Goal: Task Accomplishment & Management: Manage account settings

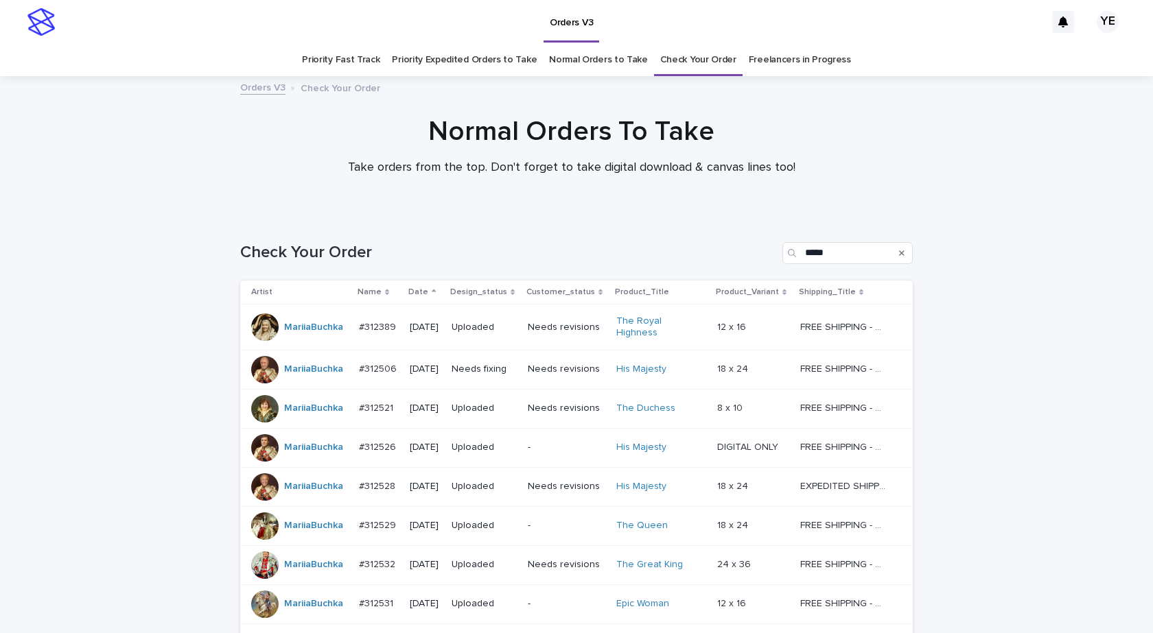
scroll to position [140, 0]
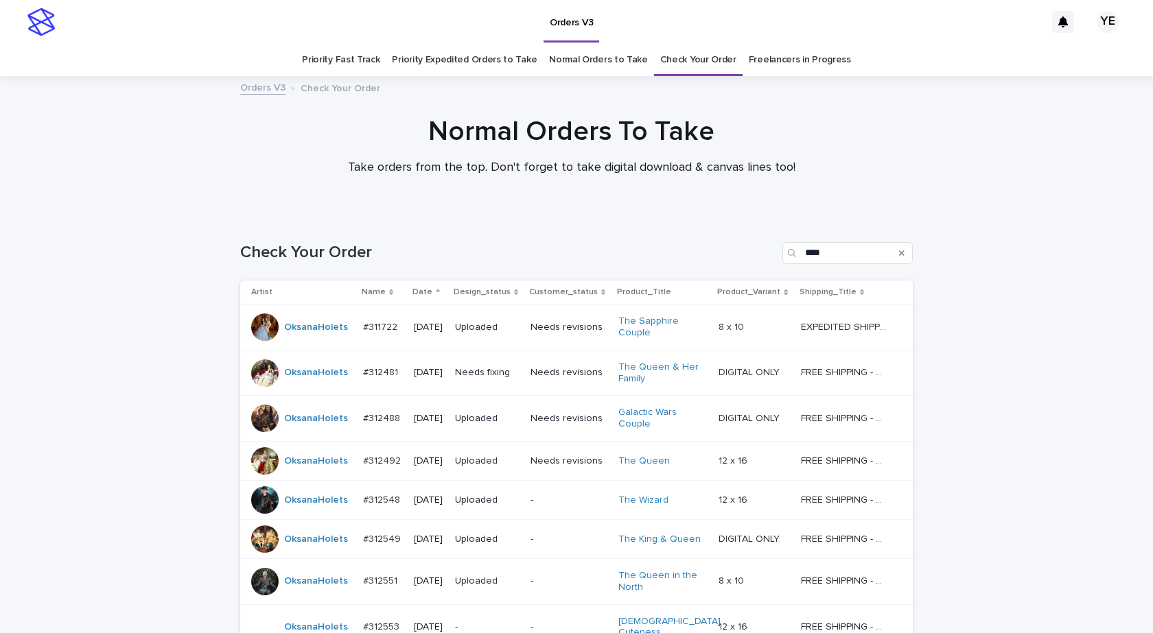
scroll to position [287, 0]
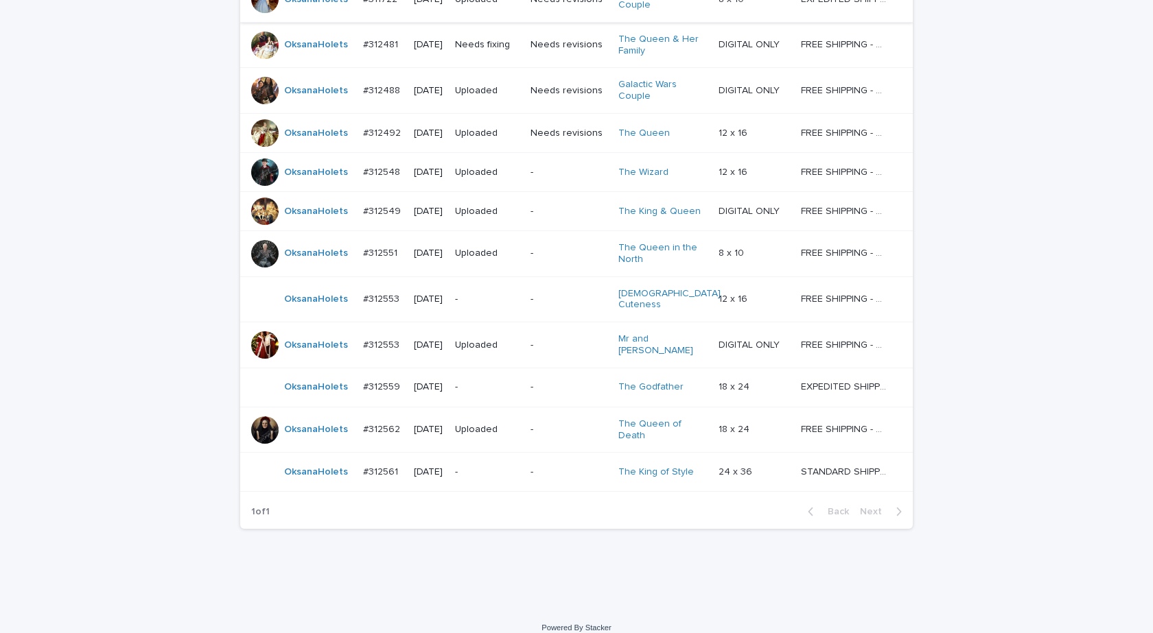
scroll to position [329, 0]
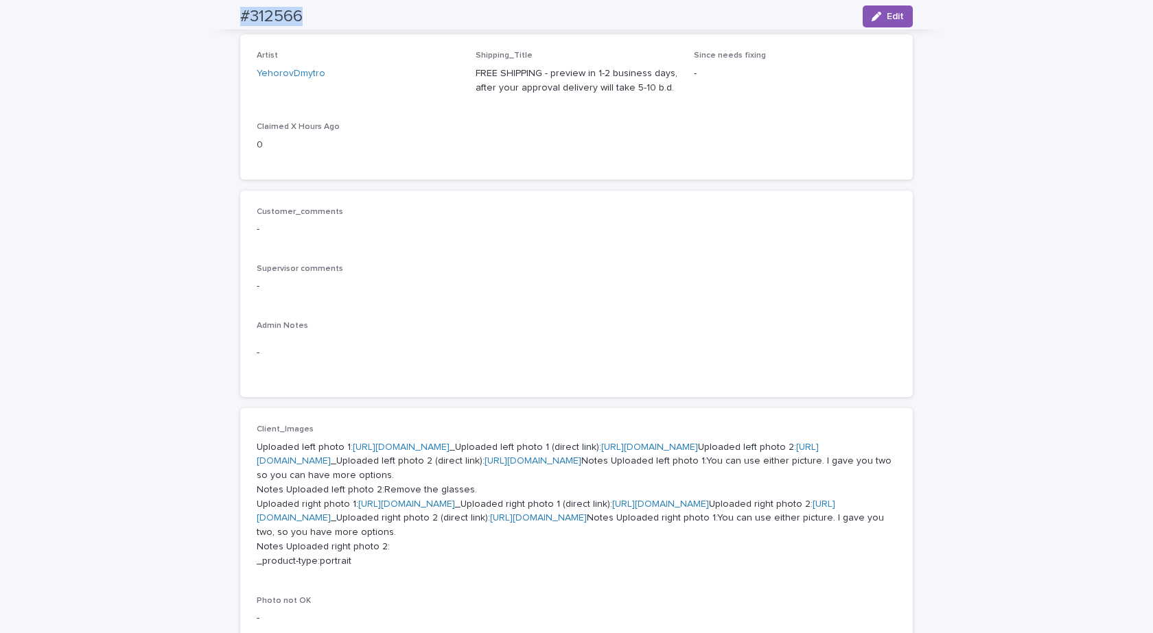
scroll to position [21, 0]
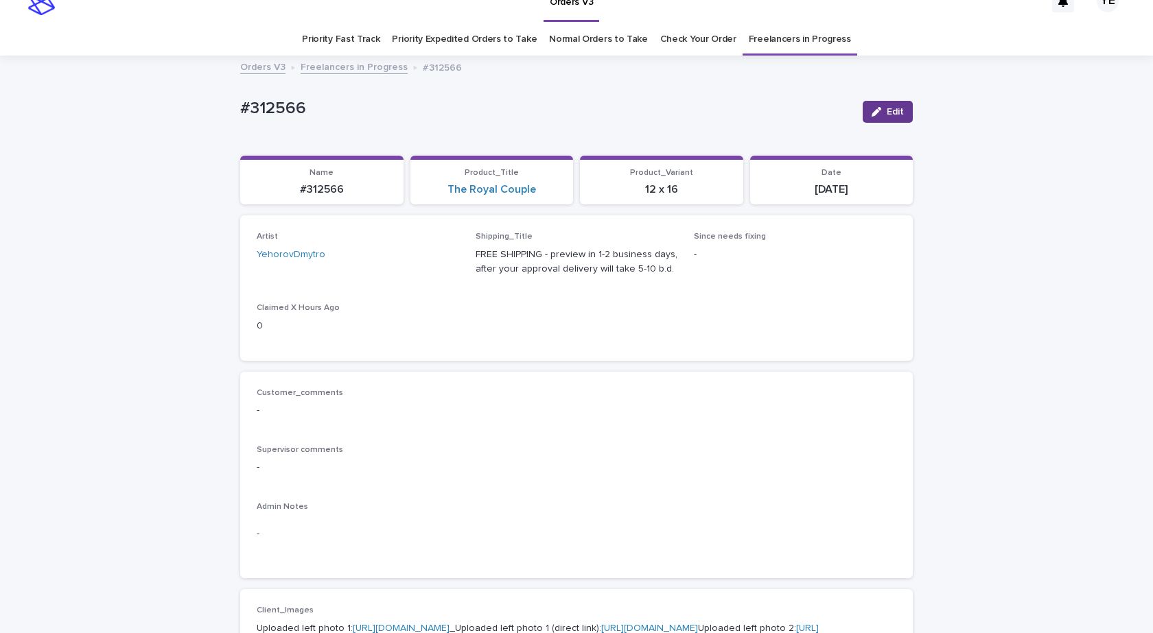
click at [880, 117] on button "Edit" at bounding box center [888, 112] width 50 height 22
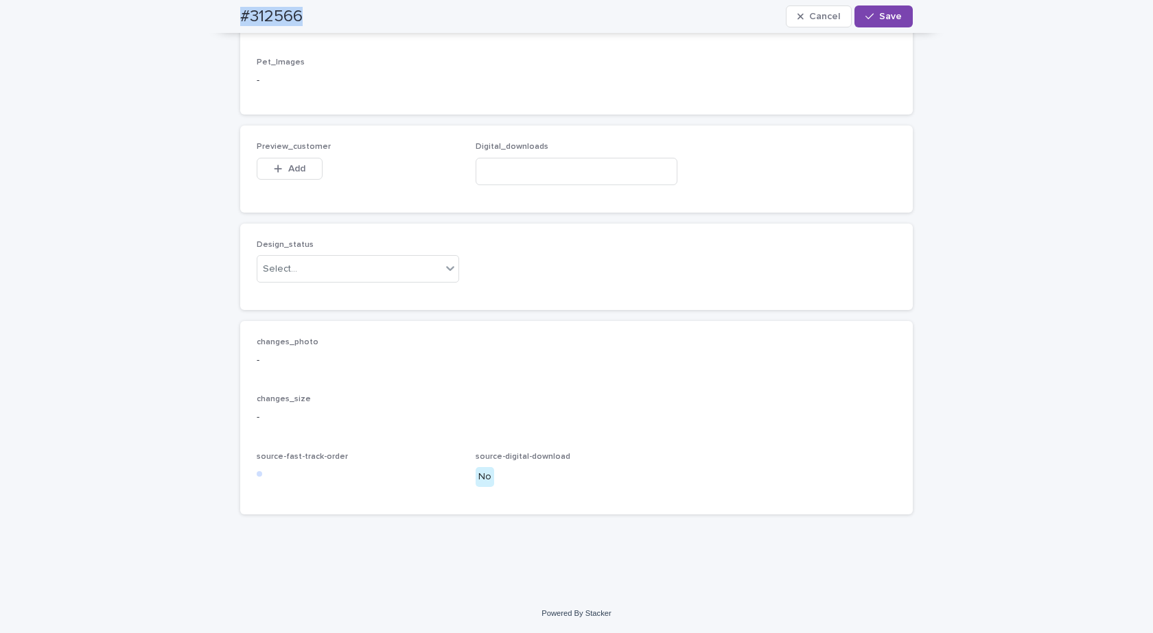
scroll to position [1118, 0]
click at [329, 281] on div "Select..." at bounding box center [349, 269] width 184 height 23
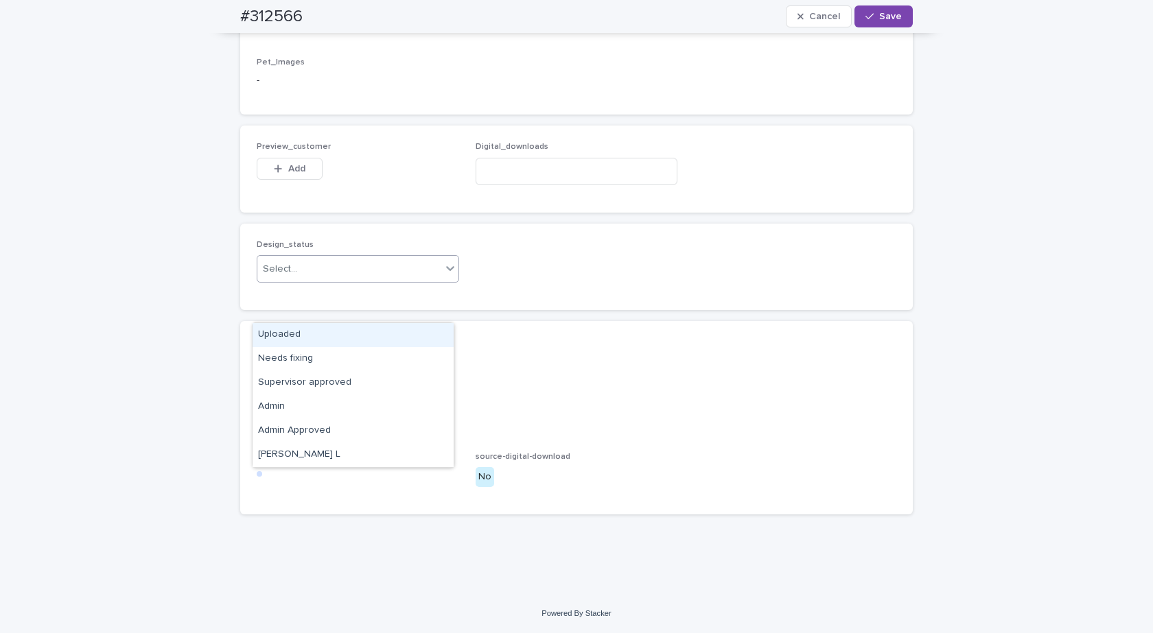
click at [290, 328] on div "Uploaded" at bounding box center [353, 335] width 201 height 24
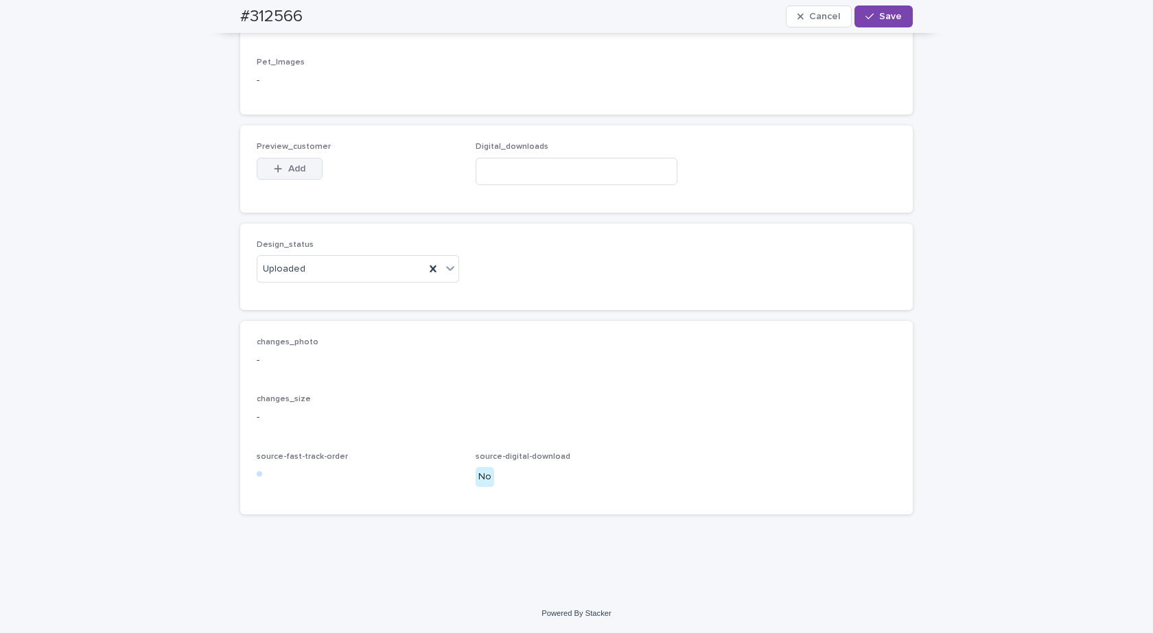
click at [296, 180] on button "Add" at bounding box center [290, 169] width 66 height 22
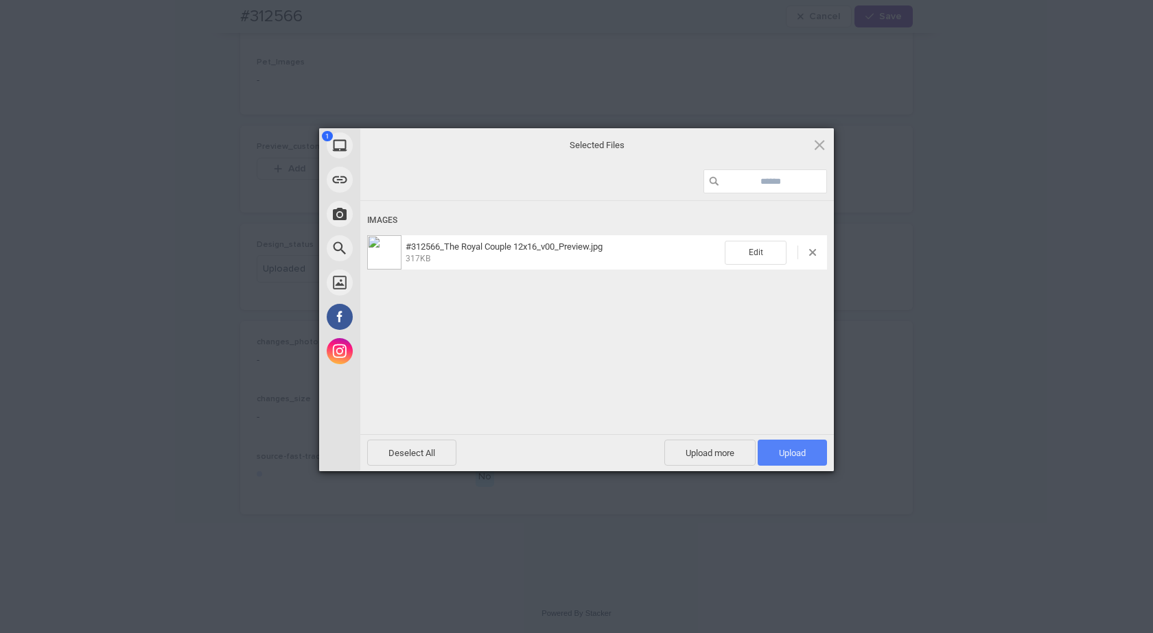
drag, startPoint x: 804, startPoint y: 460, endPoint x: 799, endPoint y: 455, distance: 7.3
click at [801, 458] on span "Upload 1" at bounding box center [792, 453] width 69 height 26
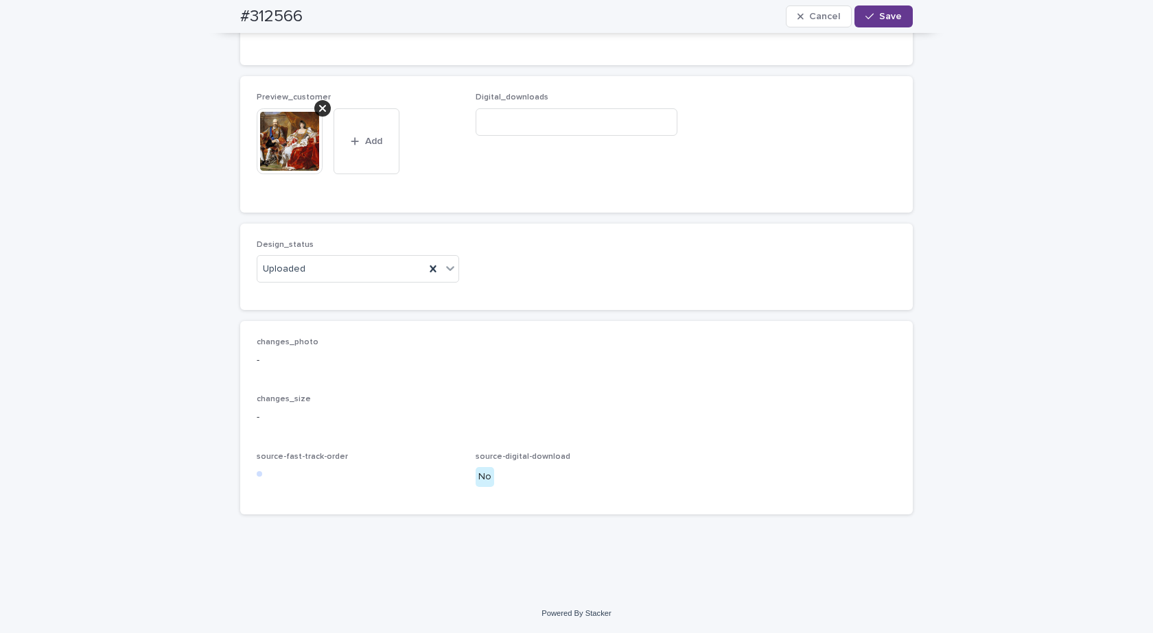
click at [893, 23] on button "Save" at bounding box center [883, 16] width 58 height 22
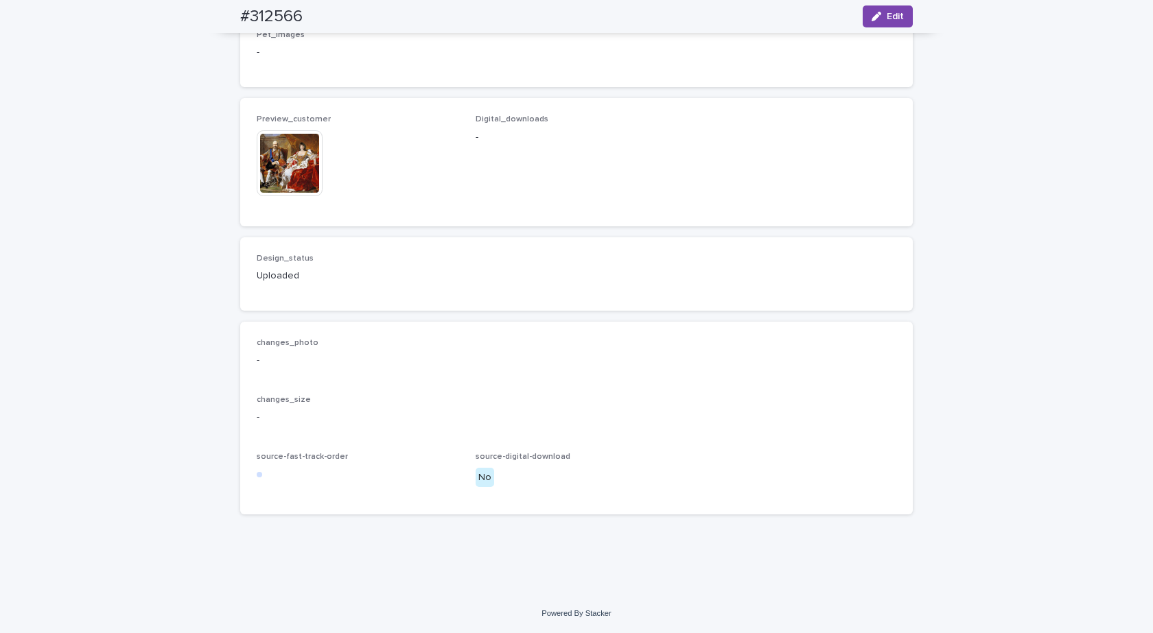
click at [297, 196] on img at bounding box center [290, 163] width 66 height 66
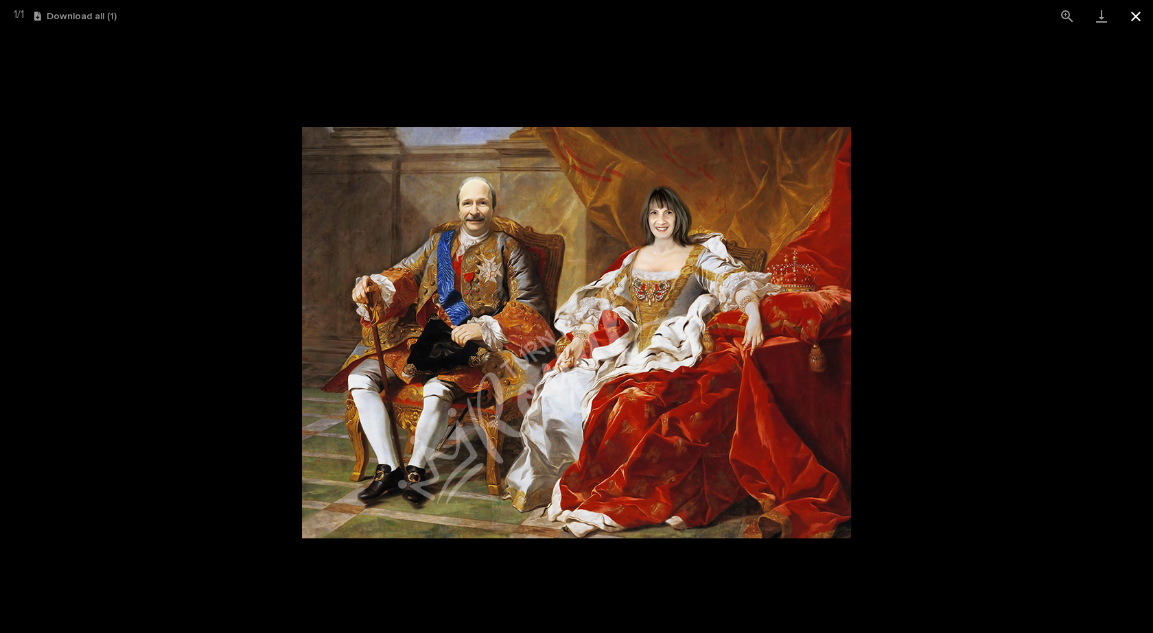
click at [1135, 16] on button "Close gallery" at bounding box center [1135, 16] width 34 height 32
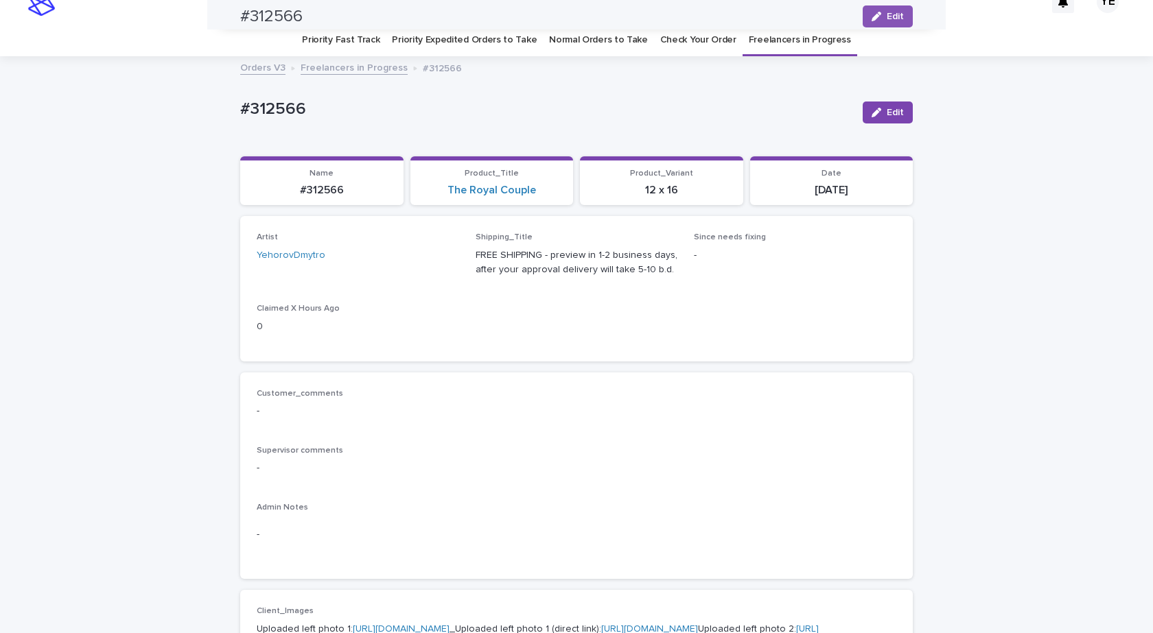
scroll to position [0, 0]
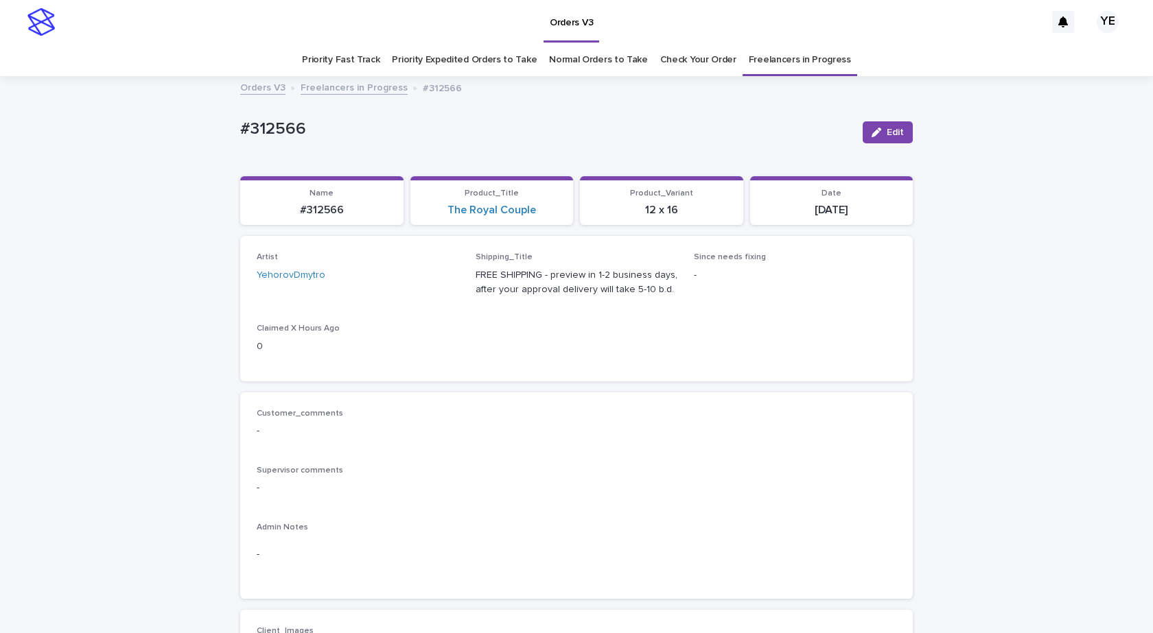
click at [338, 88] on link "Freelancers in Progress" at bounding box center [354, 87] width 107 height 16
